Goal: Book appointment/travel/reservation

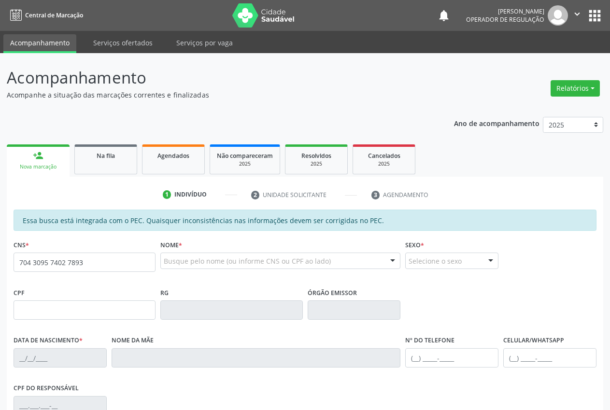
type input "704 3095 7402 7893"
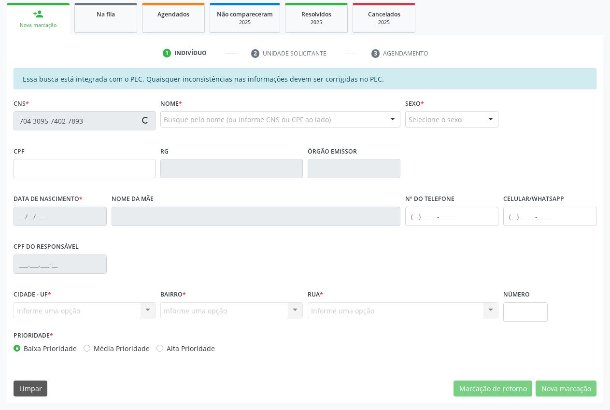
scroll to position [142, 0]
type input "058.558.034-06"
type input "17/07/1980"
type input "Luzia Leandra Rodrigues da Silva"
type input "(87) 98178-1739"
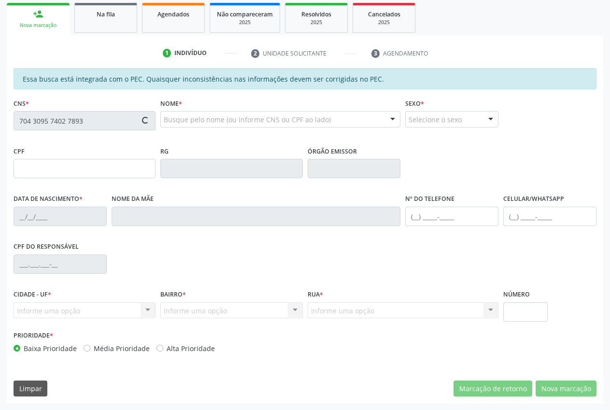
type input "S/N"
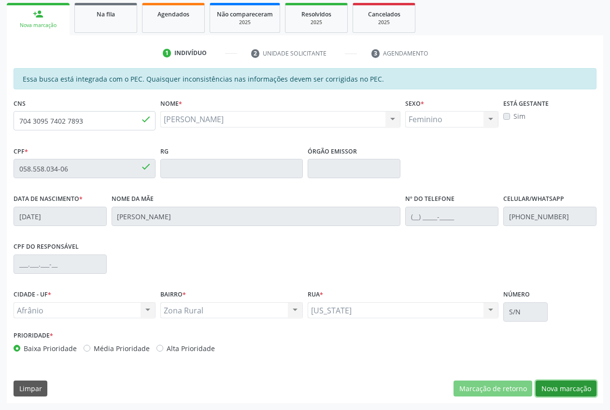
click at [559, 385] on button "Nova marcação" at bounding box center [566, 389] width 61 height 16
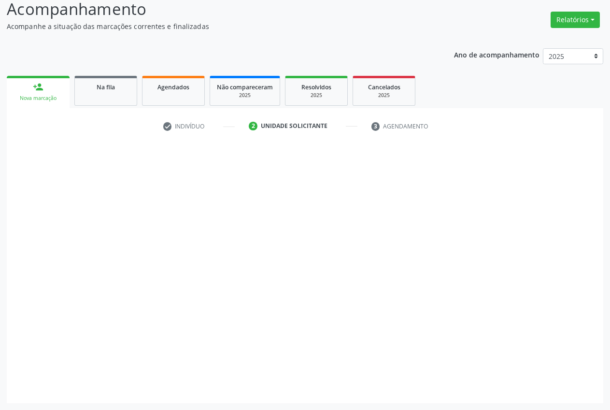
scroll to position [69, 0]
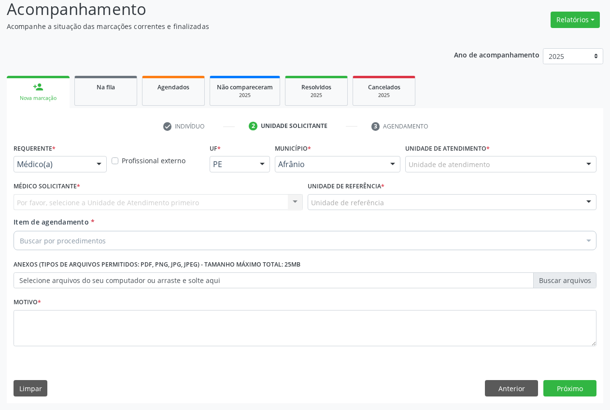
click at [586, 166] on div at bounding box center [589, 165] width 14 height 16
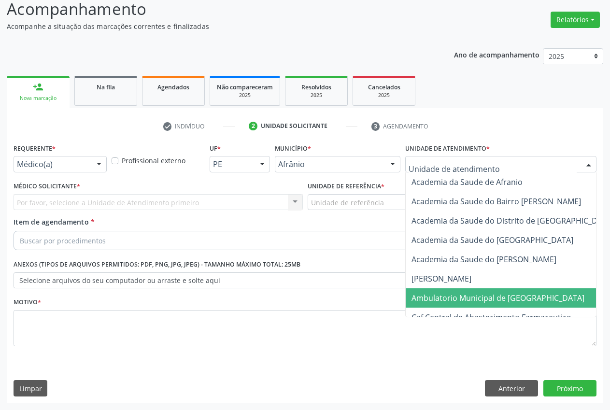
click at [513, 306] on span "Ambulatorio Municipal de [GEOGRAPHIC_DATA]" at bounding box center [524, 297] width 236 height 19
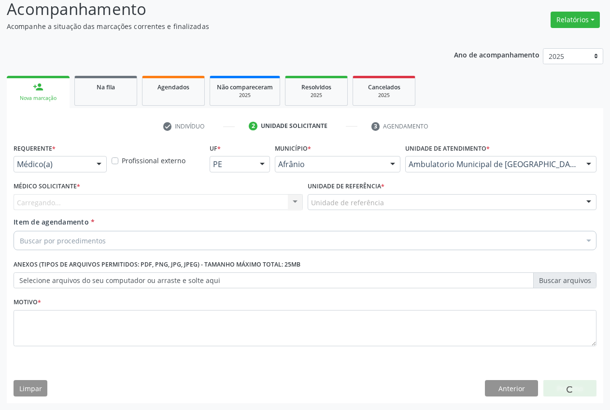
click at [393, 200] on div "Unidade de referência" at bounding box center [452, 202] width 289 height 16
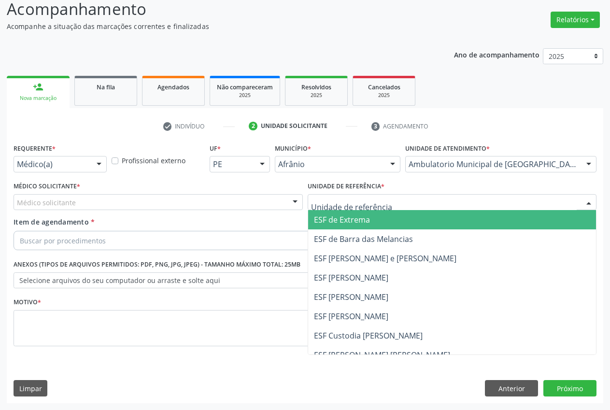
click at [389, 223] on span "ESF de Extrema" at bounding box center [452, 219] width 288 height 19
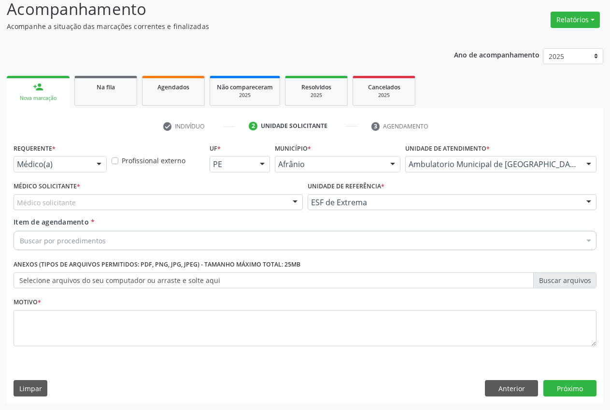
click at [283, 206] on div "Médico solicitante" at bounding box center [158, 202] width 289 height 16
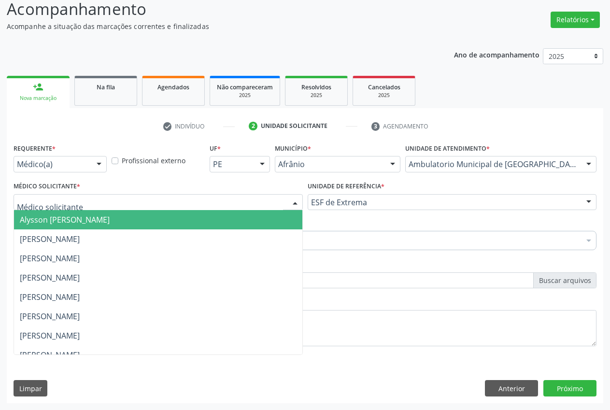
click at [196, 224] on span "Alysson [PERSON_NAME]" at bounding box center [158, 219] width 288 height 19
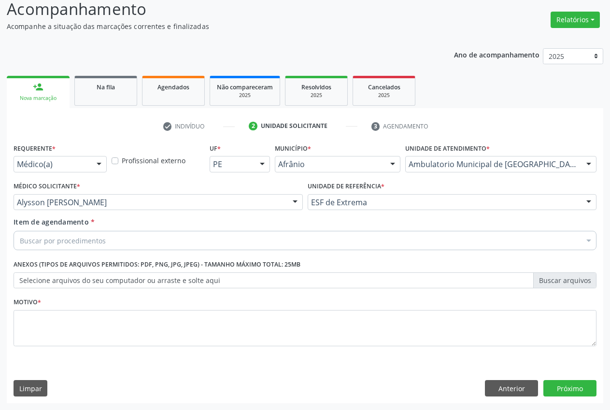
click at [133, 240] on div "Buscar por procedimentos" at bounding box center [305, 240] width 583 height 19
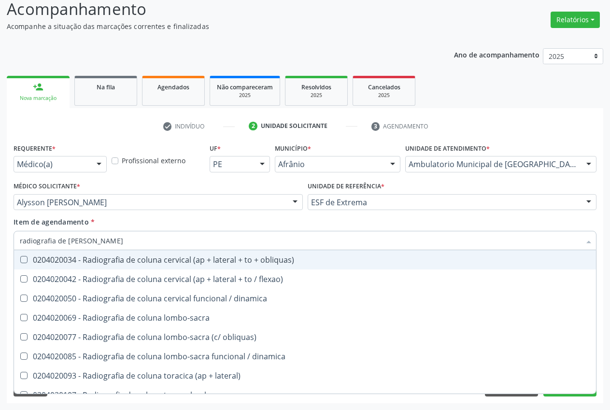
type input "radiografia de coluna"
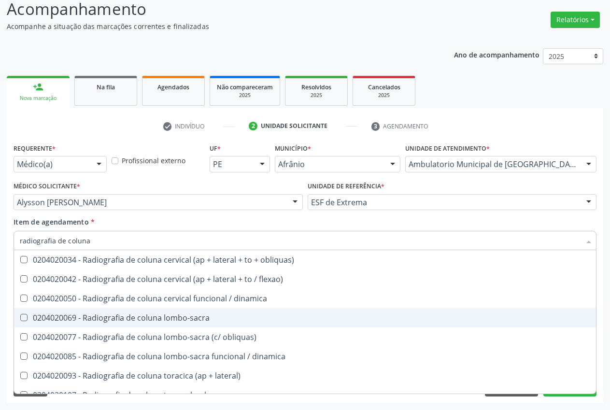
click at [193, 315] on div "0204020069 - Radiografia de coluna lombo-sacra" at bounding box center [305, 318] width 571 height 8
checkbox lombo-sacra "true"
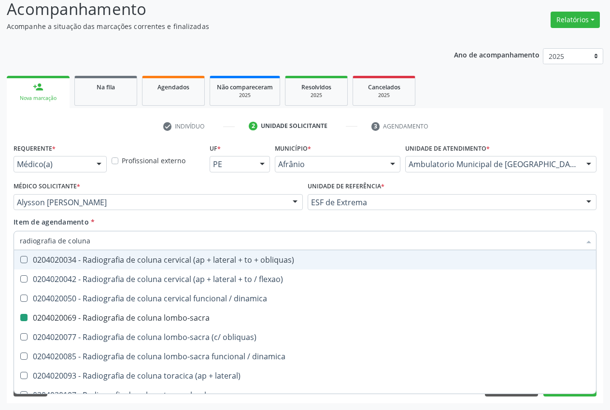
click at [214, 223] on div "Item de agendamento * radiografia de coluna Desfazer seleção 0204020034 - Radio…" at bounding box center [305, 232] width 583 height 30
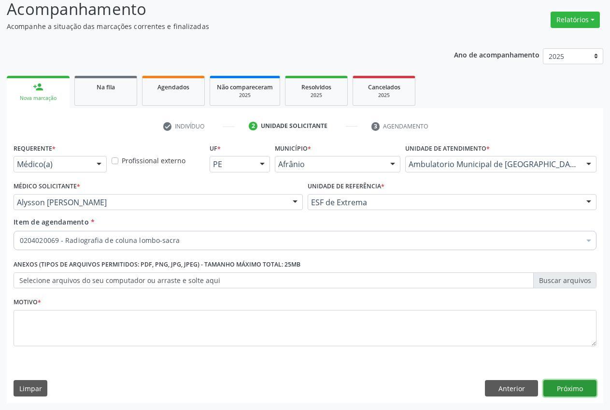
click at [584, 388] on button "Próximo" at bounding box center [569, 388] width 53 height 16
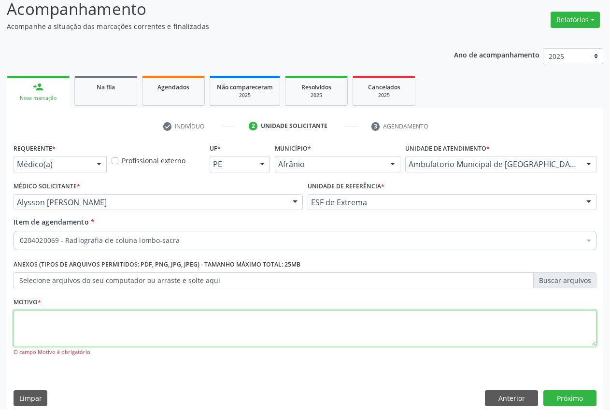
click at [404, 319] on textarea at bounding box center [305, 328] width 583 height 37
type textarea ";"
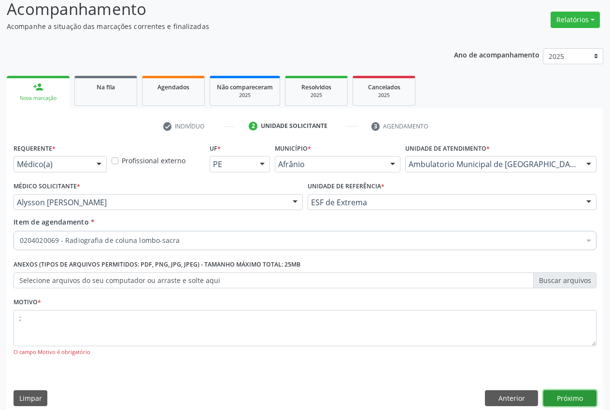
click at [579, 400] on button "Próximo" at bounding box center [569, 398] width 53 height 16
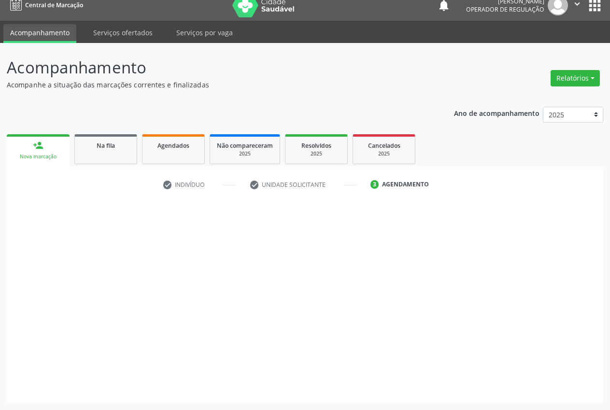
scroll to position [10, 0]
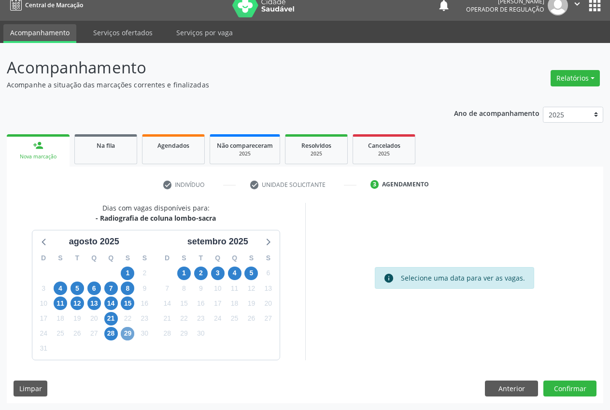
click at [123, 330] on span "29" at bounding box center [128, 334] width 14 height 14
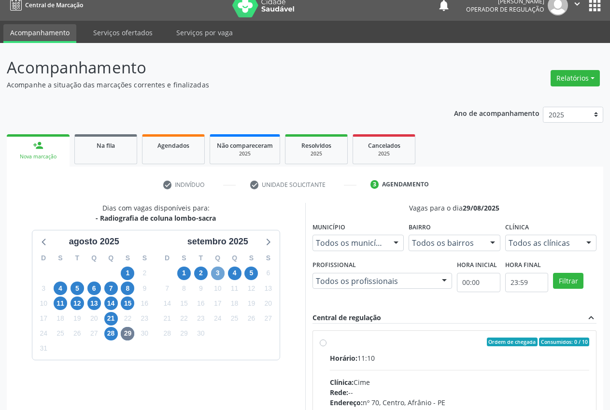
click at [218, 273] on span "3" at bounding box center [218, 274] width 14 height 14
drag, startPoint x: 610, startPoint y: 157, endPoint x: 614, endPoint y: 168, distance: 11.3
click at [610, 168] on html "Central de Marcação notifications Ana Carla Pereira de Albuquerque Operador de …" at bounding box center [305, 195] width 610 height 410
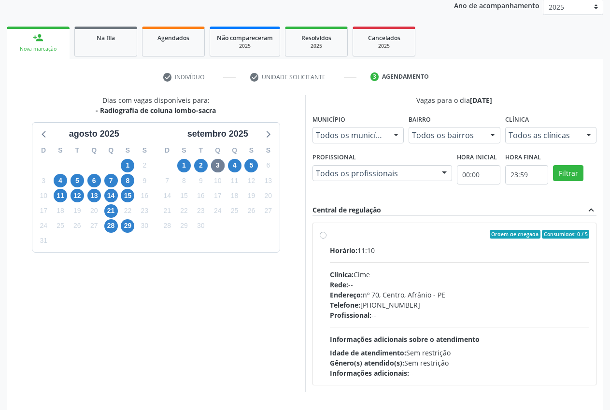
scroll to position [150, 0]
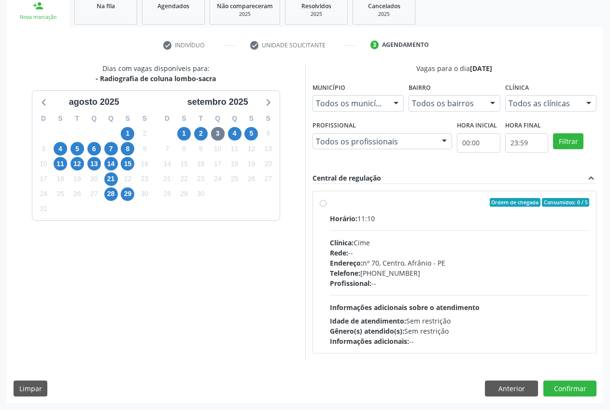
click at [322, 200] on div "Ordem de chegada Consumidos: 0 / 5 Horário: 11:10 Clínica: Cime Rede: -- Endere…" at bounding box center [455, 272] width 284 height 162
radio input "true"
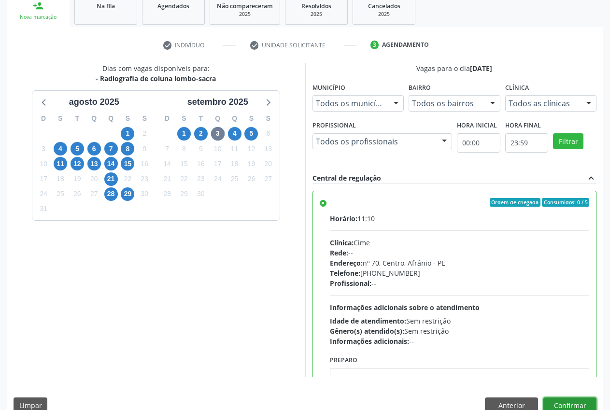
click at [580, 403] on button "Confirmar" at bounding box center [569, 406] width 53 height 16
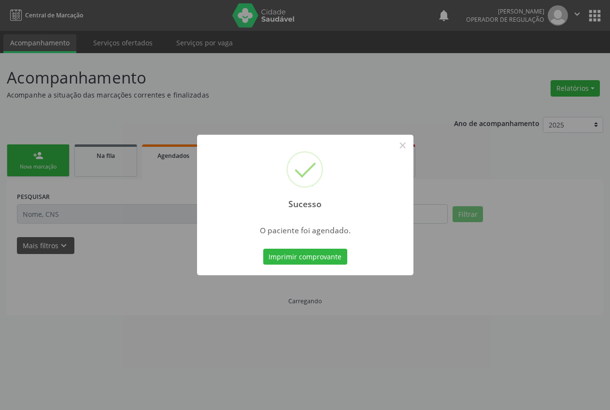
scroll to position [0, 0]
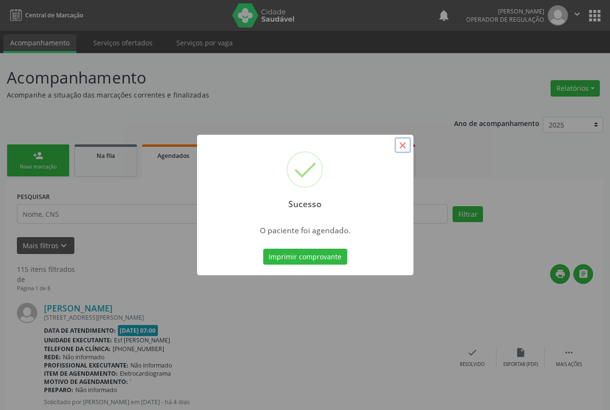
click at [401, 147] on button "×" at bounding box center [403, 145] width 16 height 16
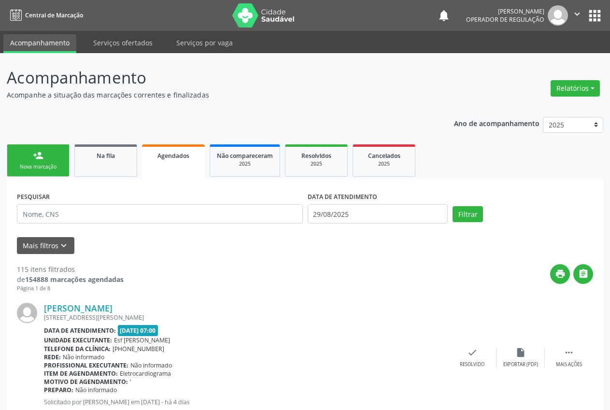
click at [33, 167] on div "Nova marcação" at bounding box center [38, 166] width 48 height 7
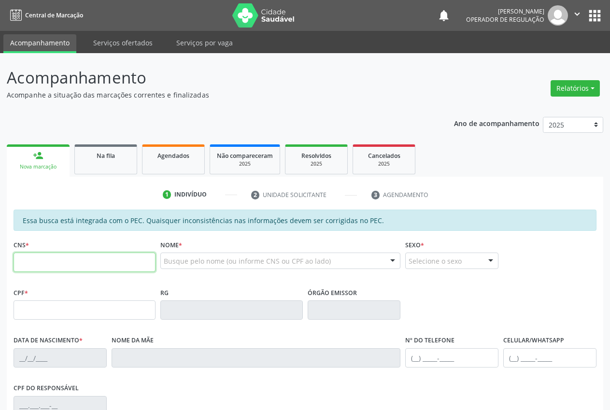
click at [52, 261] on input "text" at bounding box center [85, 262] width 142 height 19
type input "700 0007 3008 4900"
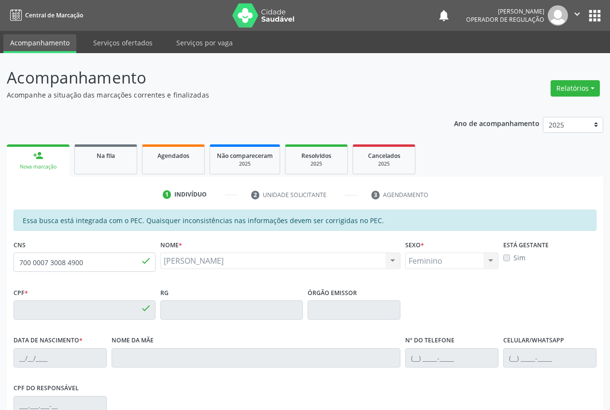
type input "045.189.974-17"
type input "[DATE]"
type input "[PERSON_NAME]"
type input "[PHONE_NUMBER]"
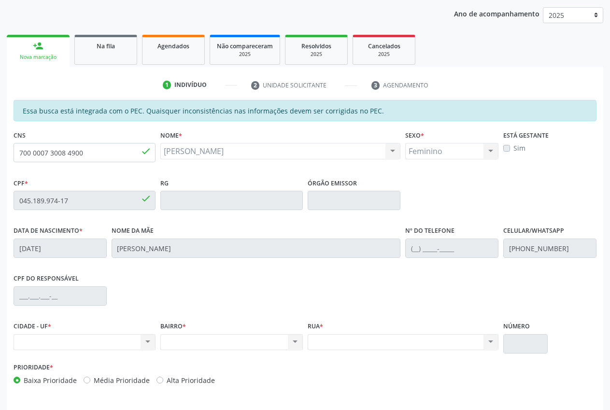
scroll to position [142, 0]
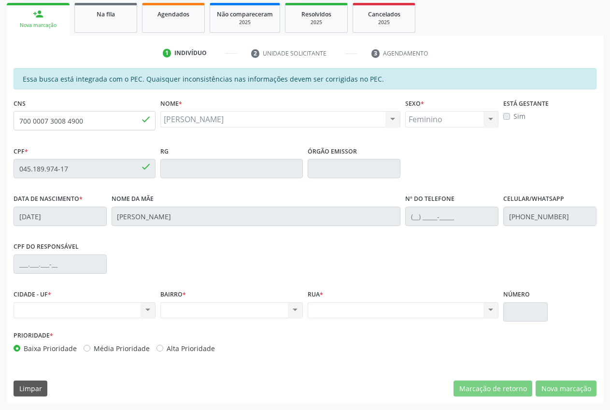
click at [234, 317] on div "Nenhum resultado encontrado para: " " Não há nenhuma opção para ser exibida." at bounding box center [231, 310] width 142 height 16
drag, startPoint x: 171, startPoint y: 304, endPoint x: 162, endPoint y: 306, distance: 8.8
click at [169, 305] on div "Nenhum resultado encontrado para: " " Não há nenhuma opção para ser exibida." at bounding box center [231, 310] width 142 height 16
click at [118, 304] on div "Nenhum resultado encontrado para: " " Não há nenhuma opção para ser exibida." at bounding box center [85, 310] width 142 height 16
drag, startPoint x: 94, startPoint y: 119, endPoint x: 25, endPoint y: 119, distance: 69.1
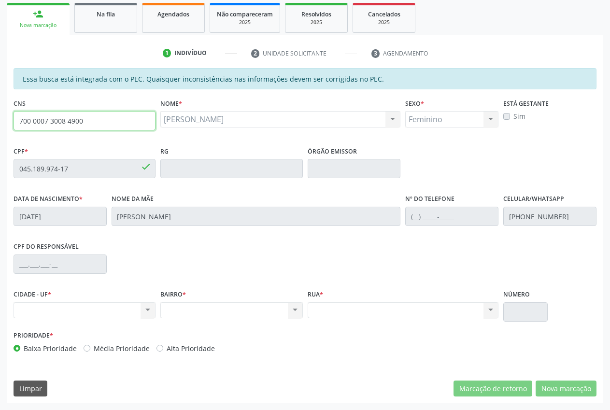
click at [25, 119] on input "700 0007 3008 4900" at bounding box center [85, 120] width 142 height 19
click at [90, 115] on input "700 0007 3008 4900" at bounding box center [85, 120] width 142 height 19
drag, startPoint x: 77, startPoint y: 122, endPoint x: 15, endPoint y: 124, distance: 62.3
click at [15, 124] on input "700 0007 3008 4900" at bounding box center [85, 120] width 142 height 19
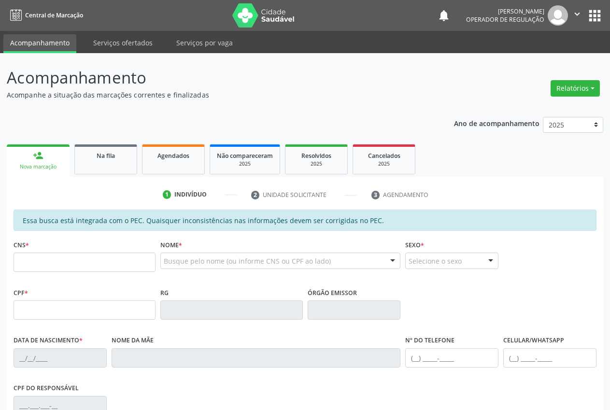
scroll to position [142, 0]
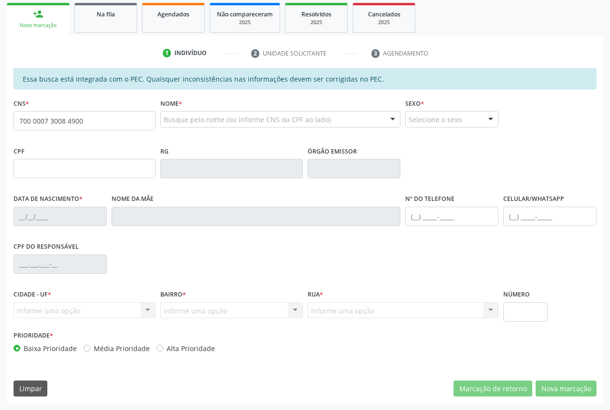
type input "700 0007 3008 4900"
type input "045.189.974-17"
type input "[DATE]"
type input "[PERSON_NAME]"
type input "[PHONE_NUMBER]"
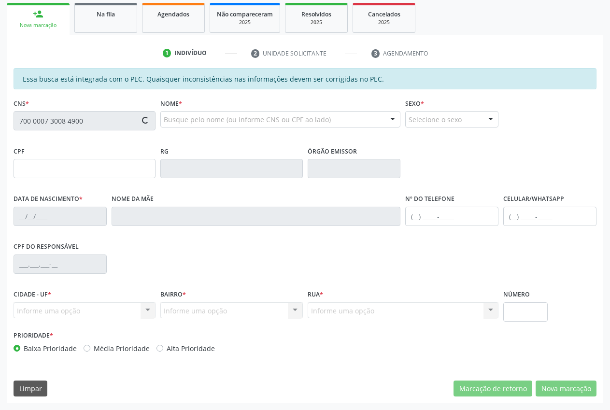
type input "S/N"
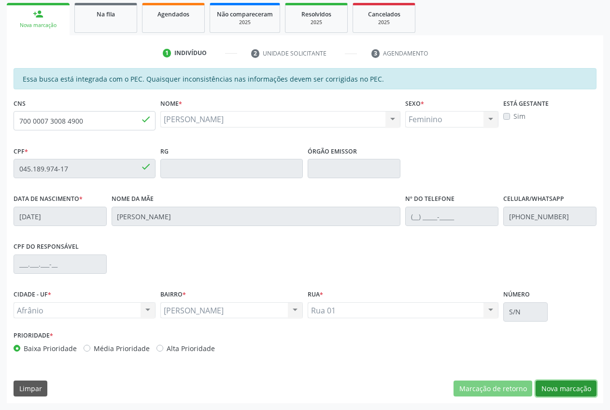
click at [585, 392] on button "Nova marcação" at bounding box center [566, 389] width 61 height 16
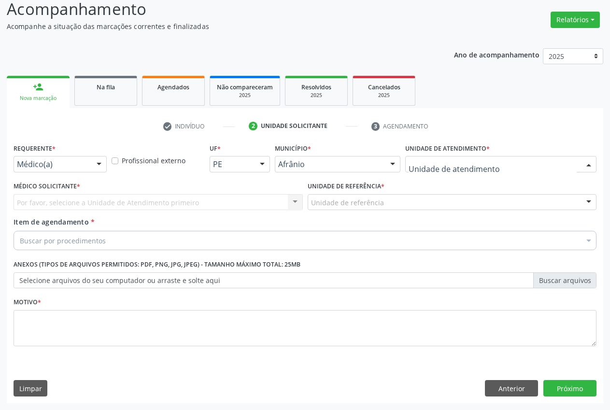
click at [500, 167] on div at bounding box center [500, 164] width 191 height 16
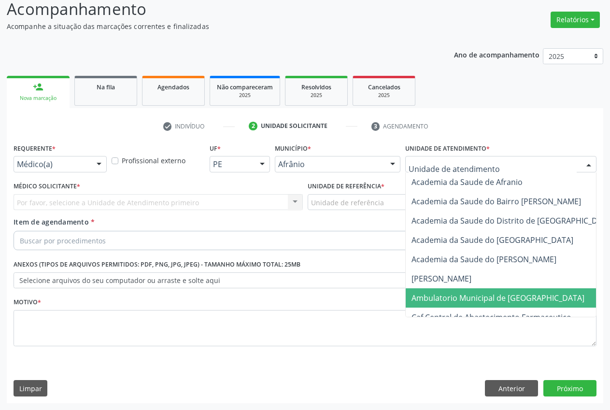
click at [493, 300] on span "Ambulatorio Municipal de [GEOGRAPHIC_DATA]" at bounding box center [498, 298] width 173 height 11
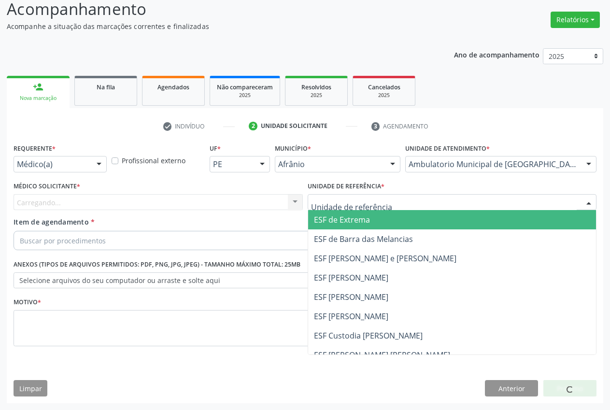
click at [385, 201] on div at bounding box center [452, 202] width 289 height 16
click at [381, 219] on span "ESF de Extrema" at bounding box center [452, 219] width 288 height 19
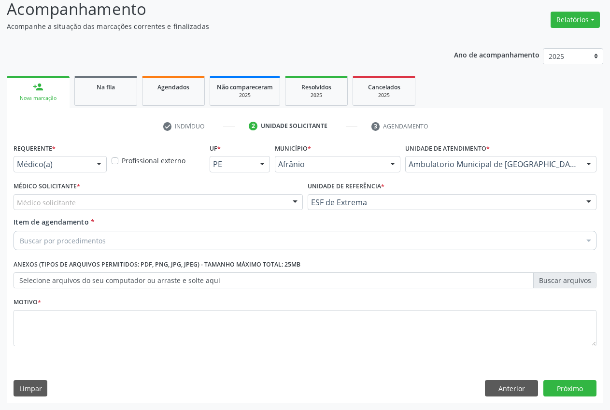
click at [296, 205] on div at bounding box center [295, 203] width 14 height 16
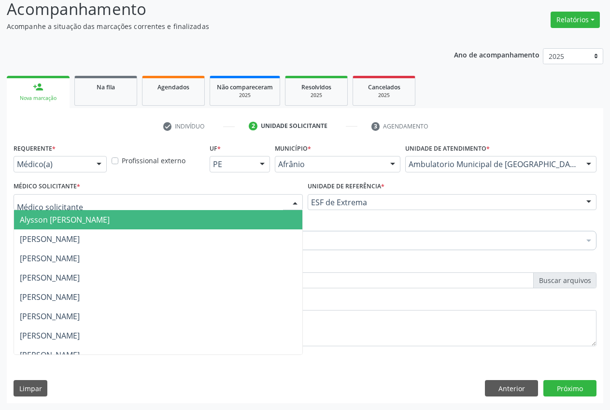
click at [165, 217] on span "Alysson [PERSON_NAME]" at bounding box center [158, 219] width 288 height 19
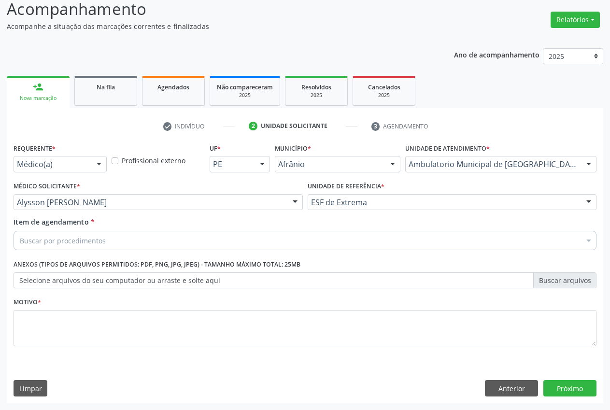
click at [159, 238] on div "Buscar por procedimentos" at bounding box center [305, 240] width 583 height 19
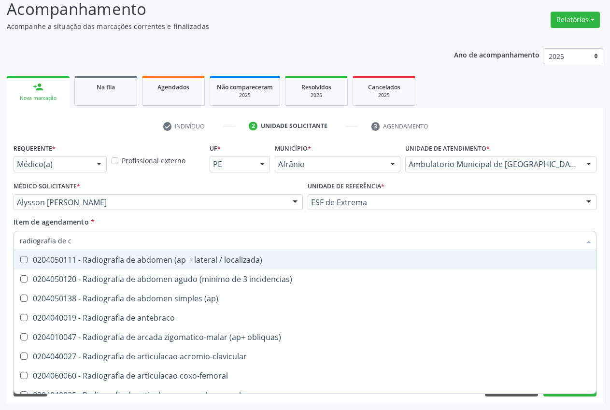
type input "radiografia de ca"
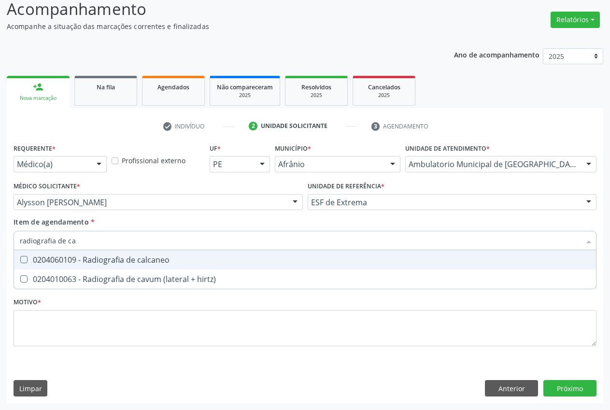
click at [69, 260] on div "0204060109 - Radiografia de calcaneo" at bounding box center [305, 260] width 571 height 8
checkbox calcaneo "true"
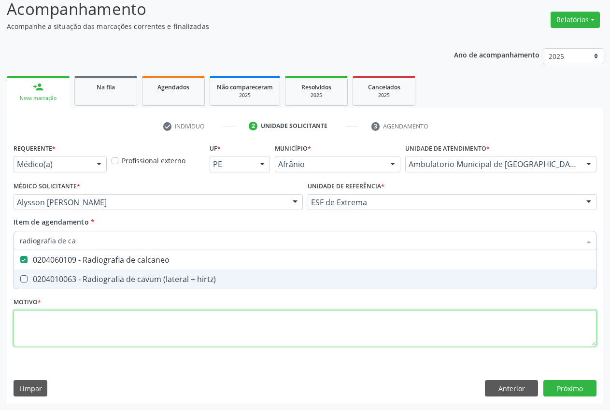
click at [67, 318] on div "Requerente * Médico(a) Médico(a) Enfermeiro(a) Paciente Nenhum resultado encont…" at bounding box center [305, 250] width 583 height 219
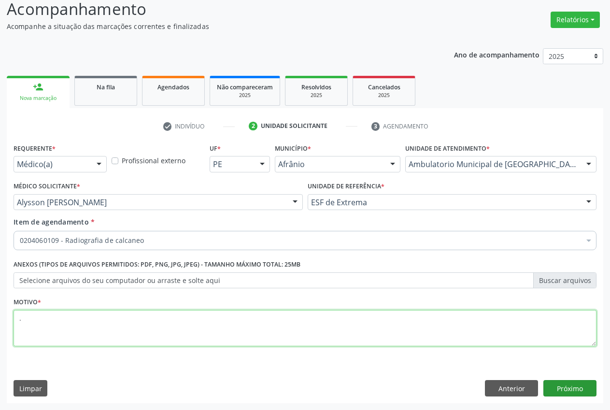
type textarea "."
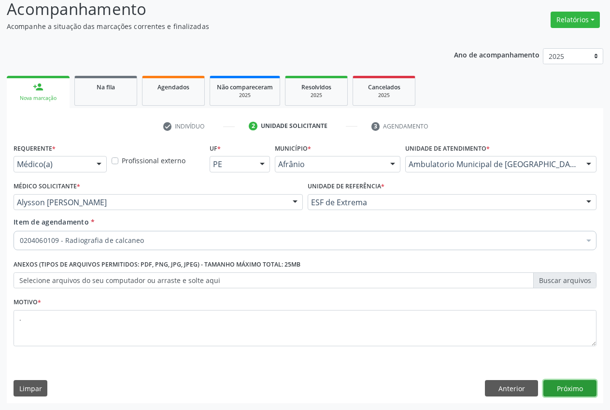
click at [558, 389] on button "Próximo" at bounding box center [569, 388] width 53 height 16
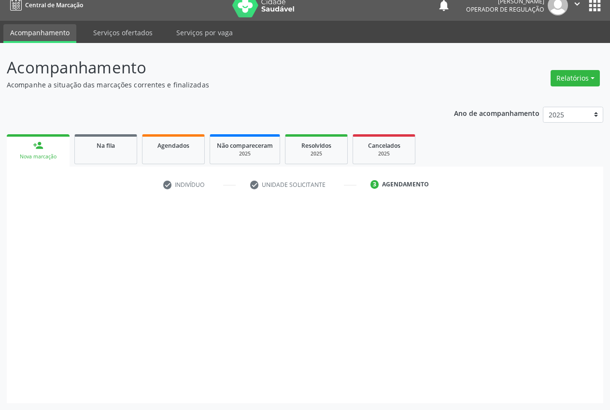
scroll to position [10, 0]
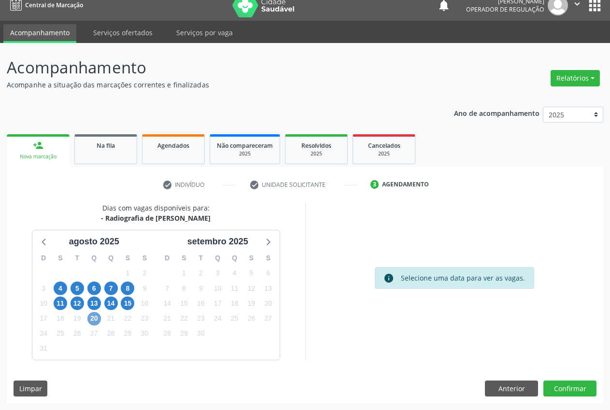
click at [94, 319] on span "20" at bounding box center [94, 319] width 14 height 14
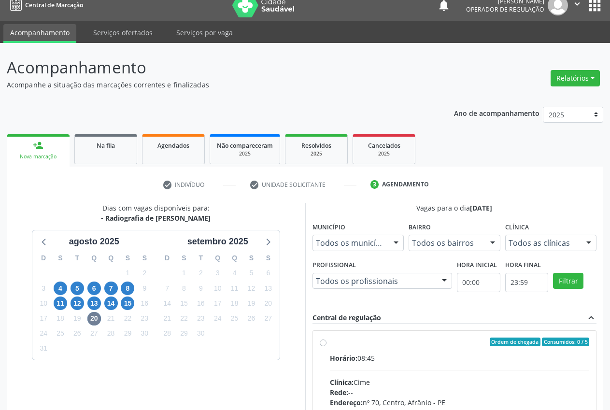
click at [585, 248] on div at bounding box center [589, 243] width 14 height 16
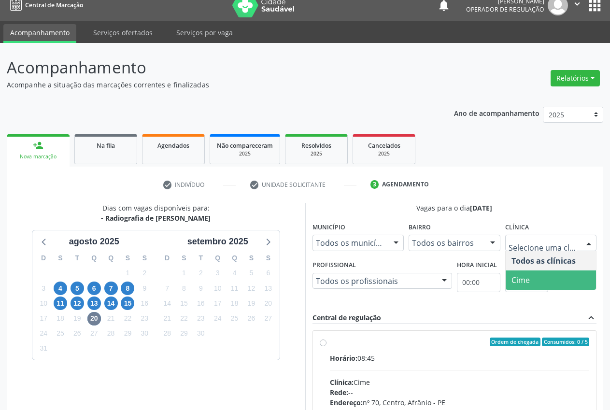
click at [554, 279] on span "Cime" at bounding box center [551, 280] width 91 height 19
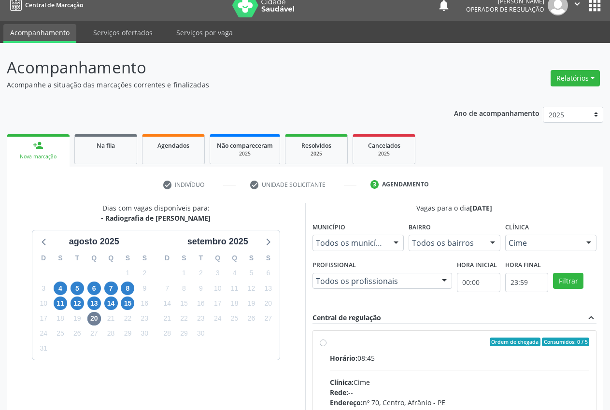
click at [337, 344] on div "Ordem de chegada Consumidos: 0 / 5" at bounding box center [460, 342] width 260 height 9
click at [327, 344] on input "Ordem de chegada Consumidos: 0 / 5 Horário: 08:45 Clínica: Cime Rede: -- Endere…" at bounding box center [323, 342] width 7 height 9
radio input "true"
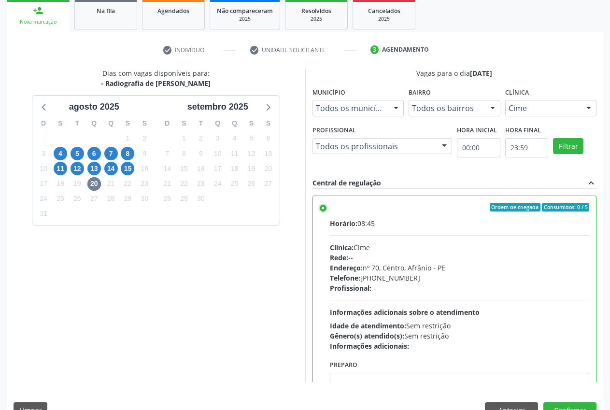
scroll to position [167, 0]
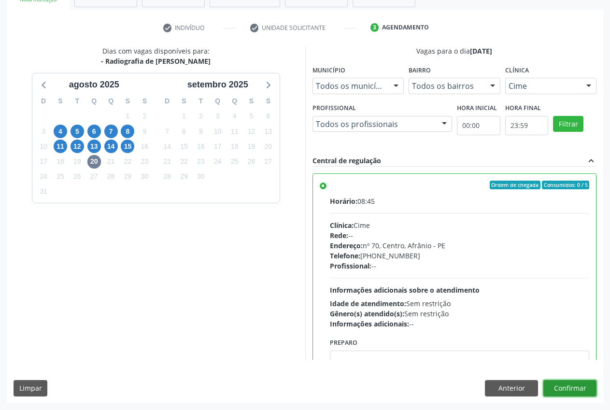
click at [573, 392] on button "Confirmar" at bounding box center [569, 388] width 53 height 16
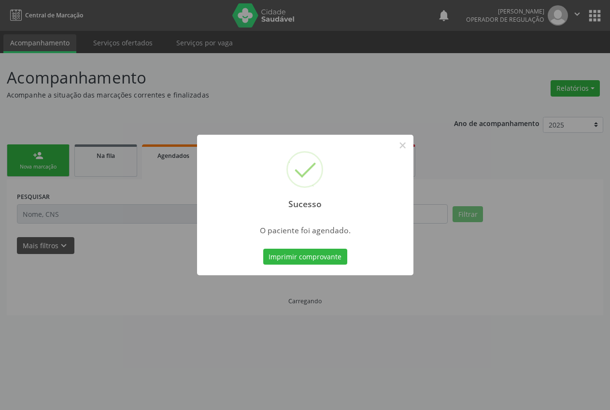
scroll to position [0, 0]
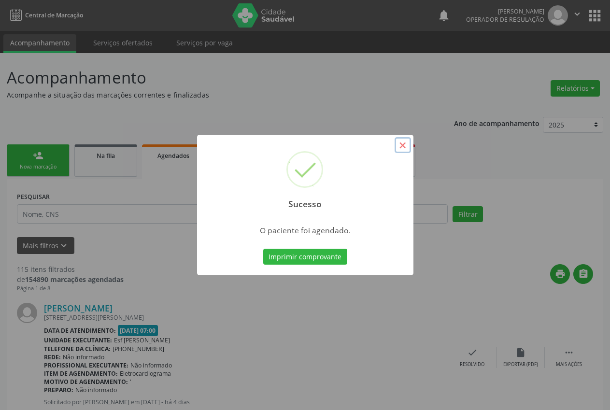
click at [405, 145] on button "×" at bounding box center [403, 145] width 16 height 16
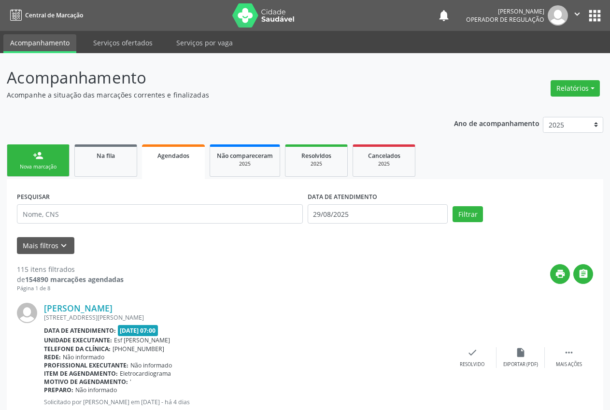
click at [55, 168] on div "Nova marcação" at bounding box center [38, 166] width 48 height 7
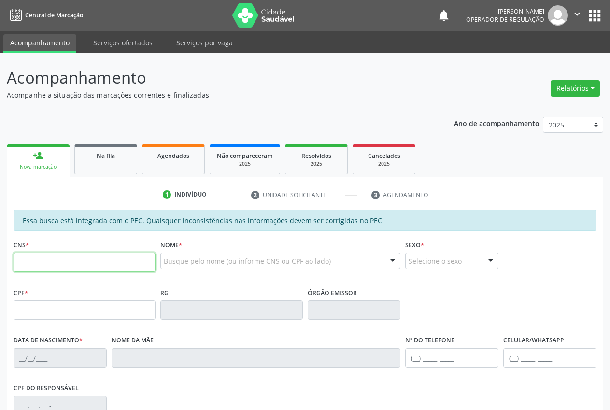
click at [42, 265] on input "text" at bounding box center [85, 262] width 142 height 19
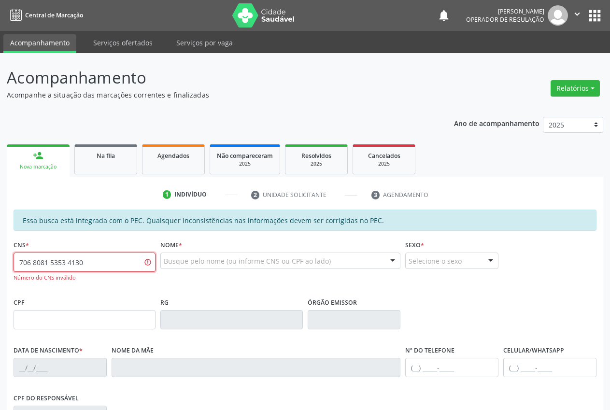
click at [61, 263] on input "706 8081 5353 4130" at bounding box center [85, 262] width 142 height 19
type input "706 8081 5383 4130"
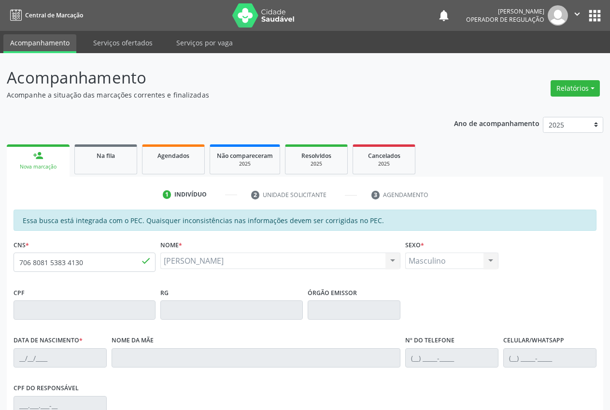
type input "[DATE]"
type input "S/N"
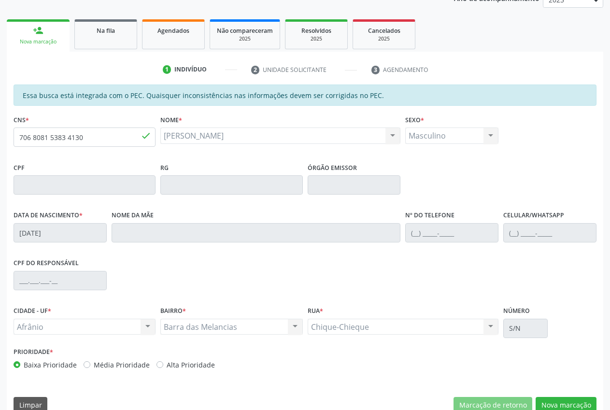
scroll to position [142, 0]
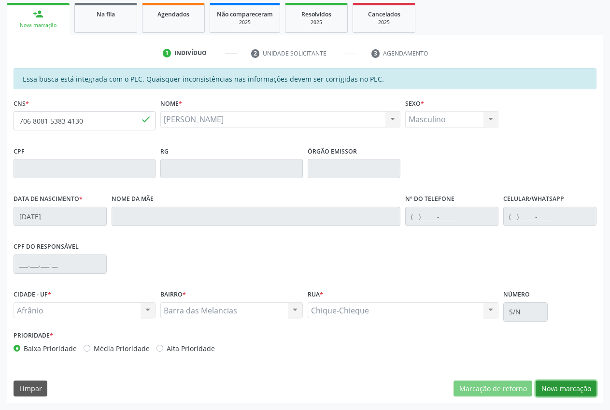
click at [560, 390] on button "Nova marcação" at bounding box center [566, 389] width 61 height 16
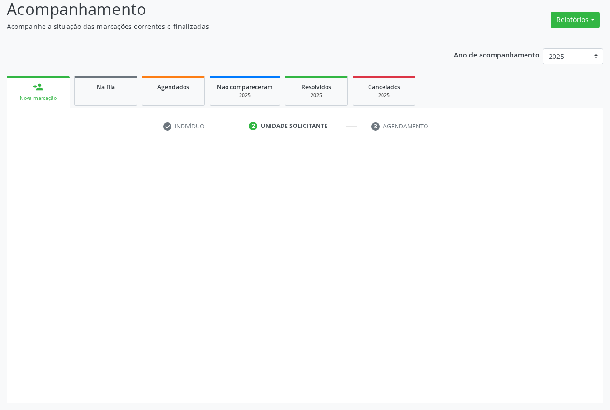
scroll to position [69, 0]
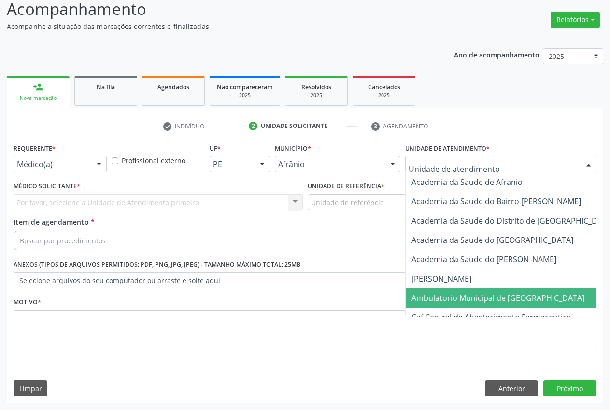
click at [459, 299] on span "Ambulatorio Municipal de [GEOGRAPHIC_DATA]" at bounding box center [498, 298] width 173 height 11
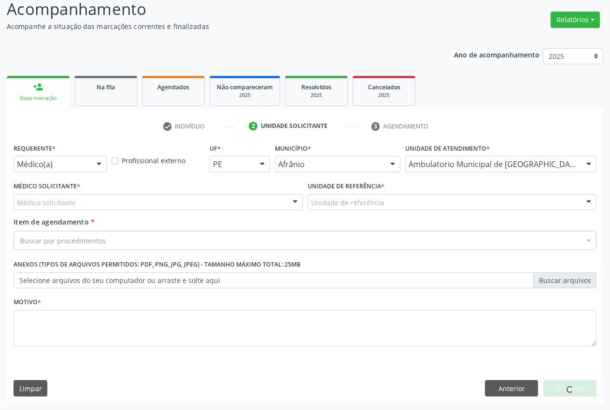
click at [392, 205] on div "Unidade de referência" at bounding box center [452, 202] width 289 height 16
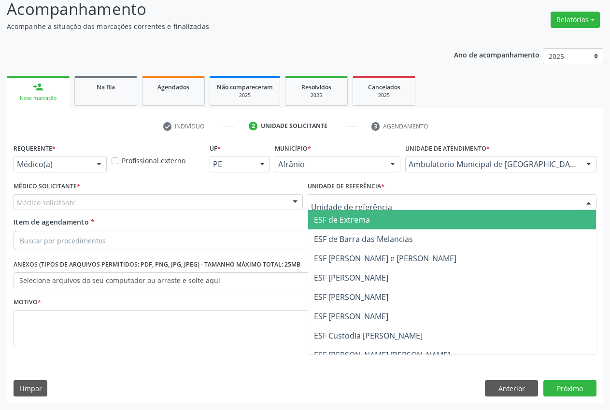
click at [380, 218] on span "ESF de Extrema" at bounding box center [452, 219] width 288 height 19
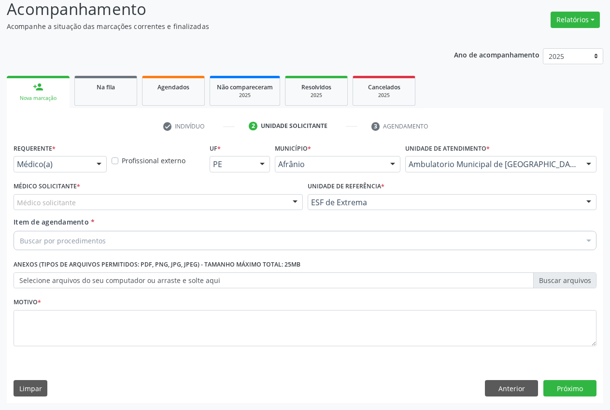
click at [281, 204] on div "Médico solicitante" at bounding box center [158, 202] width 289 height 16
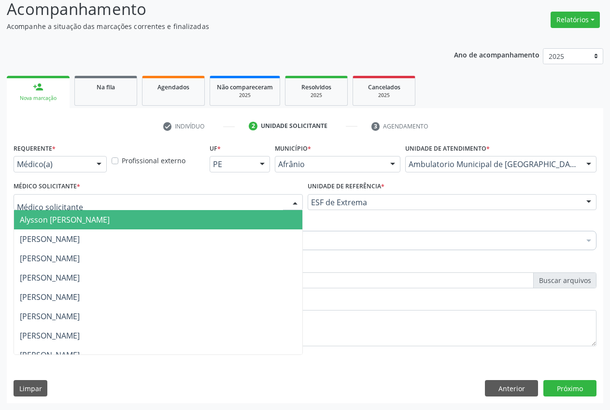
click at [149, 218] on span "Alysson [PERSON_NAME]" at bounding box center [158, 219] width 288 height 19
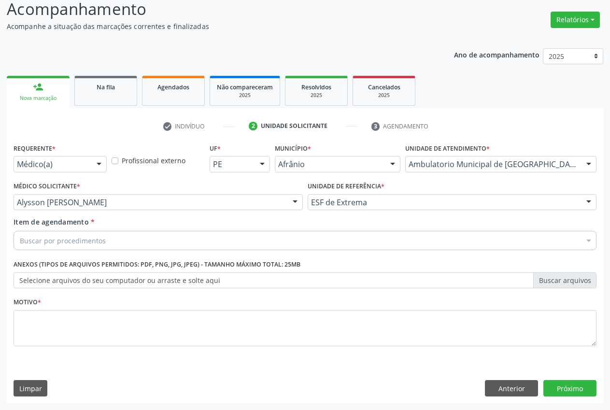
click at [154, 238] on div "Buscar por procedimentos" at bounding box center [305, 240] width 583 height 19
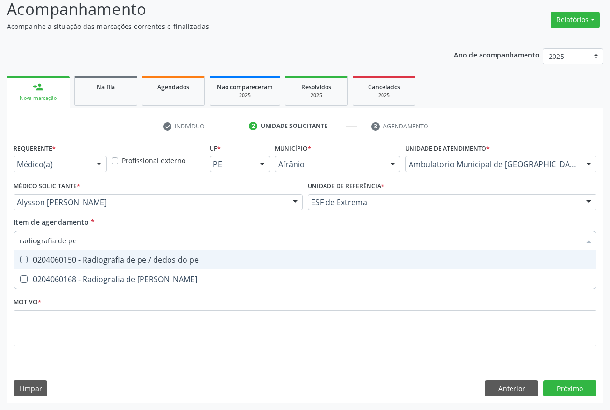
type input "radiografia de pe"
click at [126, 256] on div "0204060150 - Radiografia de pe / dedos do pe" at bounding box center [305, 260] width 571 height 8
checkbox pe "true"
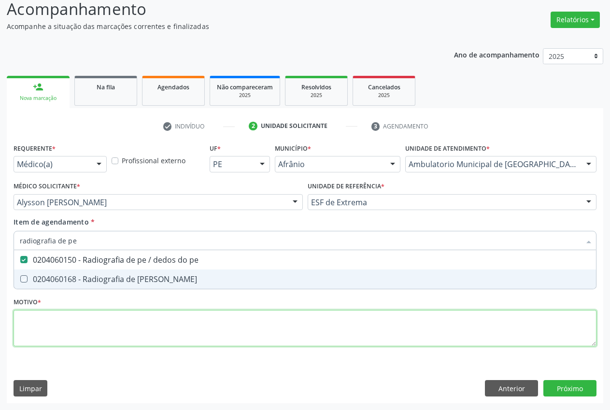
click at [99, 320] on div "Requerente * Médico(a) Médico(a) Enfermeiro(a) Paciente Nenhum resultado encont…" at bounding box center [305, 250] width 583 height 219
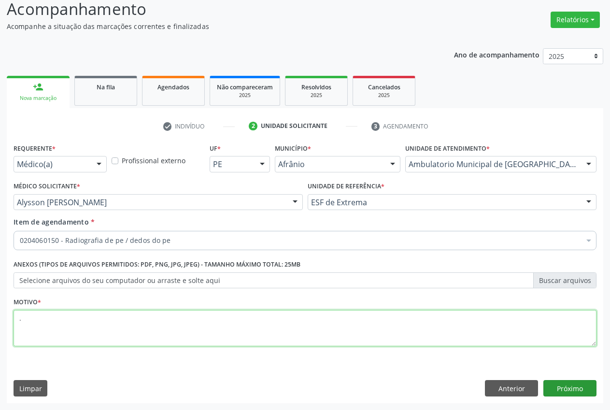
type textarea "."
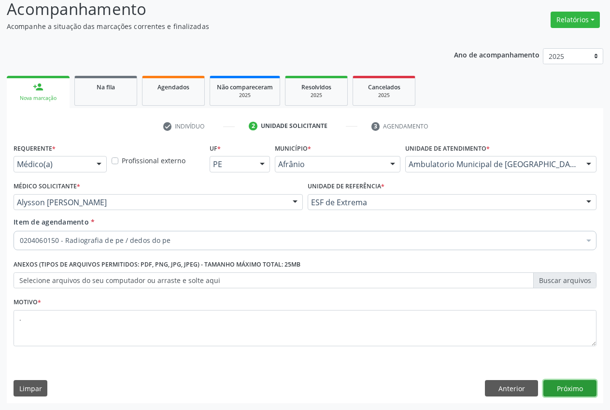
click at [583, 390] on button "Próximo" at bounding box center [569, 388] width 53 height 16
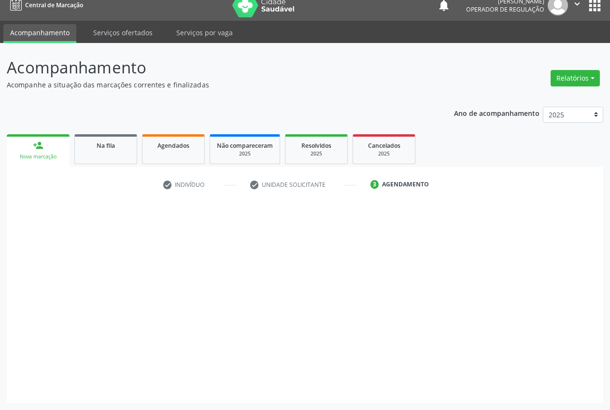
scroll to position [10, 0]
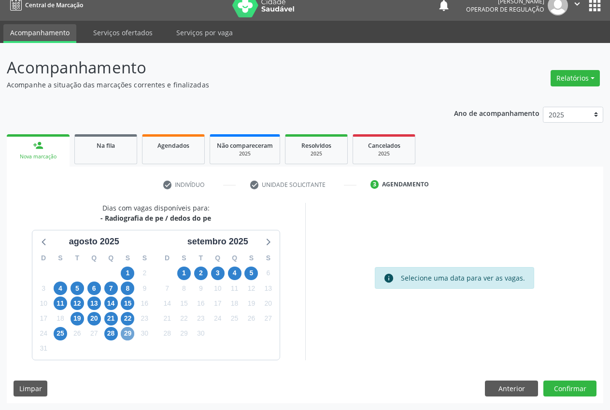
click at [122, 335] on span "29" at bounding box center [128, 334] width 14 height 14
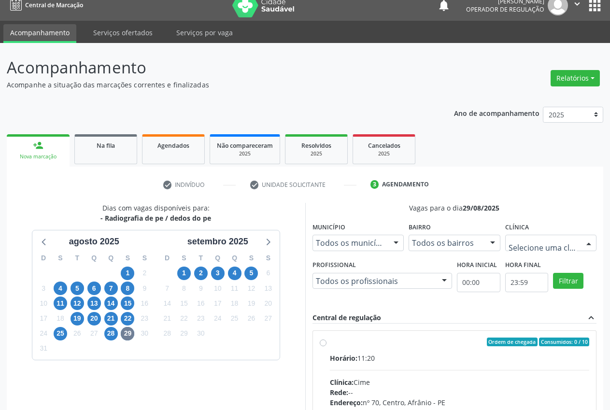
click at [583, 239] on div at bounding box center [589, 243] width 14 height 16
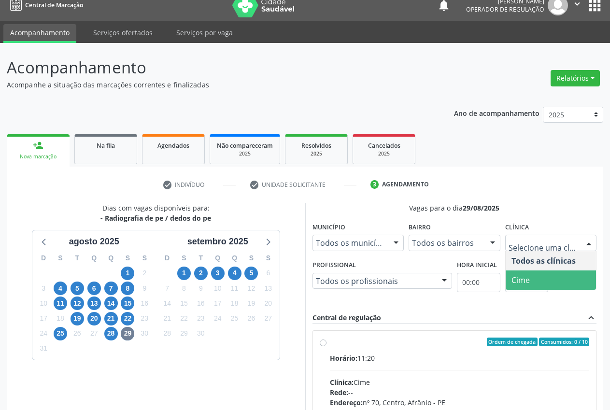
click at [551, 272] on span "Cime" at bounding box center [551, 280] width 91 height 19
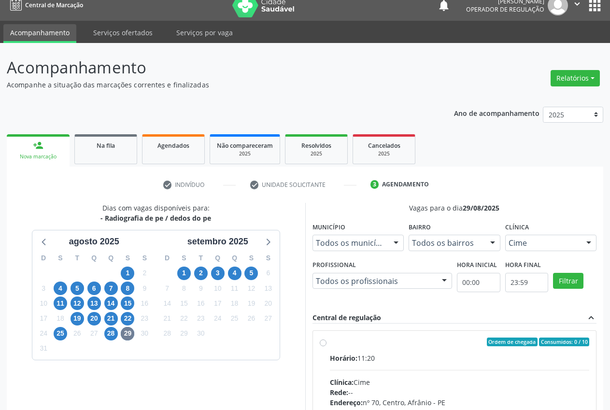
click at [330, 343] on label "Ordem de chegada Consumidos: 0 / 10 Horário: 11:20 Clínica: Cime Rede: -- Ender…" at bounding box center [460, 412] width 260 height 148
click at [326, 343] on input "Ordem de chegada Consumidos: 0 / 10 Horário: 11:20 Clínica: Cime Rede: -- Ender…" at bounding box center [323, 342] width 7 height 9
radio input "true"
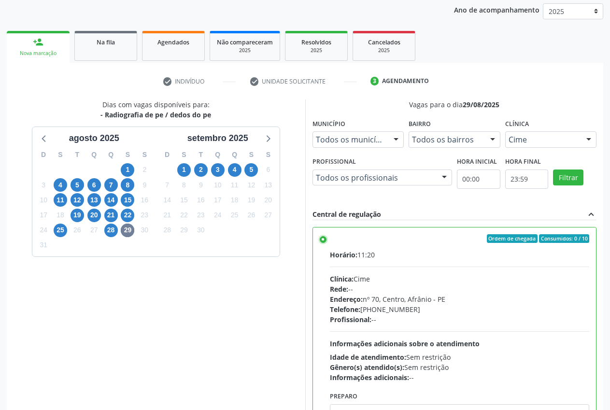
scroll to position [167, 0]
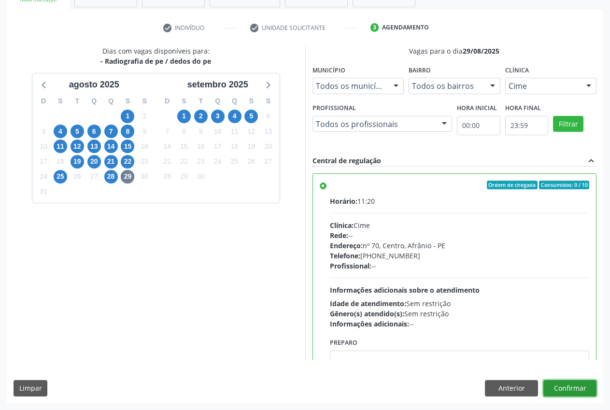
click at [561, 387] on button "Confirmar" at bounding box center [569, 388] width 53 height 16
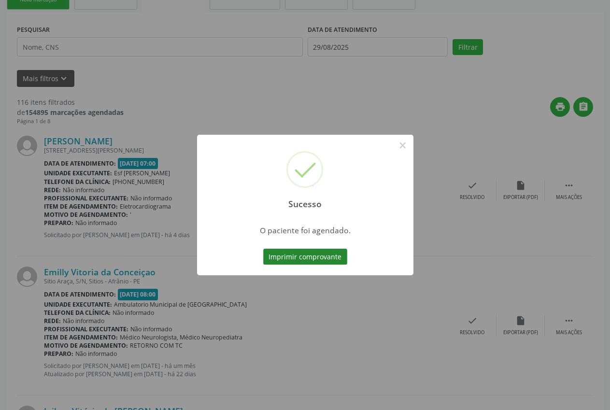
scroll to position [0, 0]
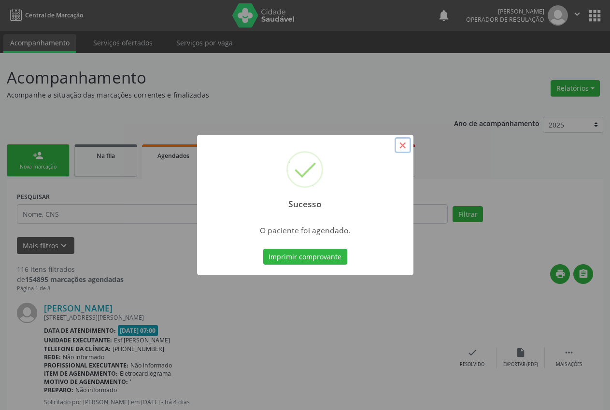
click at [405, 150] on button "×" at bounding box center [403, 145] width 16 height 16
